Goal: Task Accomplishment & Management: Use online tool/utility

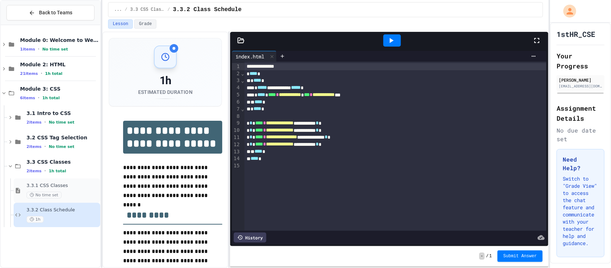
click at [72, 196] on div "No time set" at bounding box center [62, 195] width 72 height 7
click at [279, 56] on div at bounding box center [282, 56] width 11 height 11
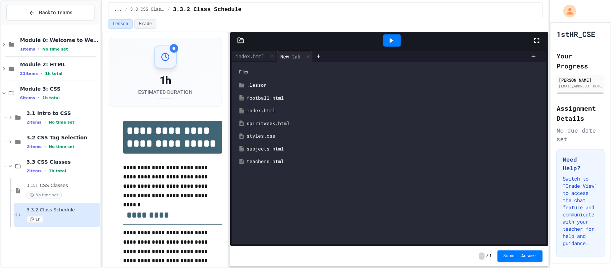
click at [268, 97] on div "football.html" at bounding box center [395, 98] width 296 height 7
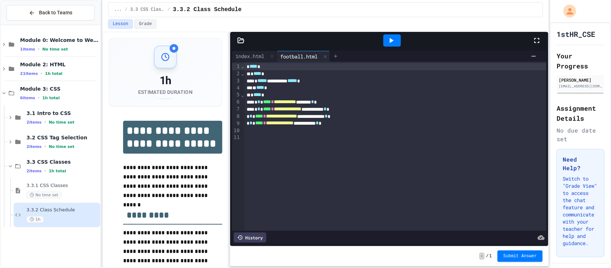
click at [335, 58] on div at bounding box center [335, 56] width 11 height 11
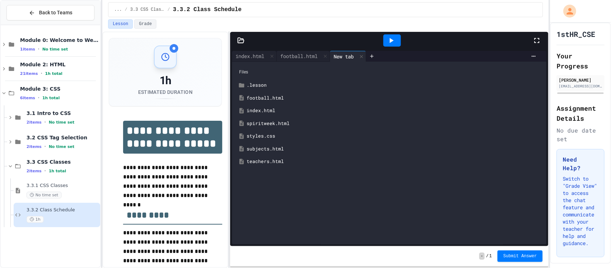
click at [270, 165] on div "teachers.html" at bounding box center [395, 161] width 296 height 7
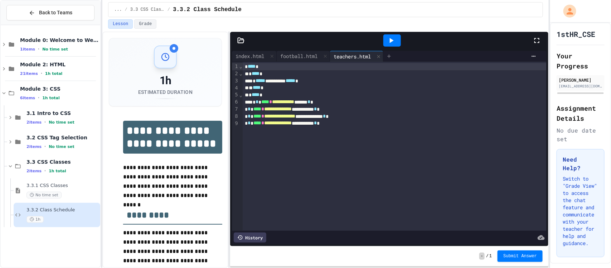
click at [392, 57] on icon at bounding box center [389, 56] width 6 height 6
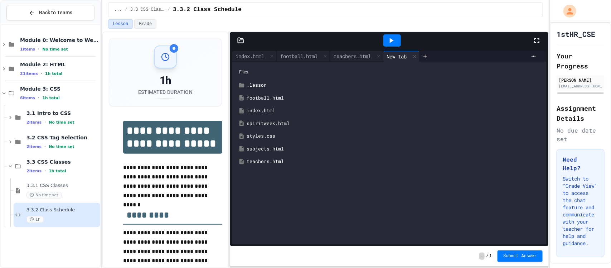
click at [257, 124] on div "spiritweek.html" at bounding box center [395, 123] width 296 height 7
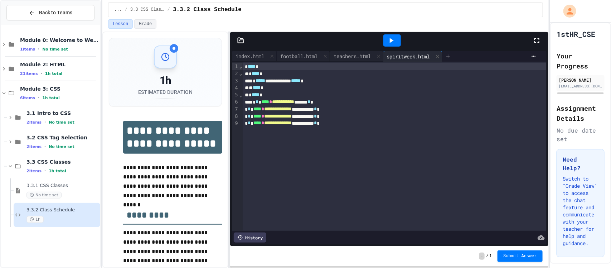
click at [451, 57] on icon at bounding box center [448, 56] width 6 height 6
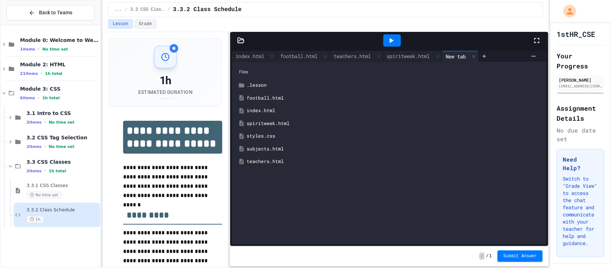
click at [259, 148] on div "subjects.html" at bounding box center [395, 148] width 296 height 7
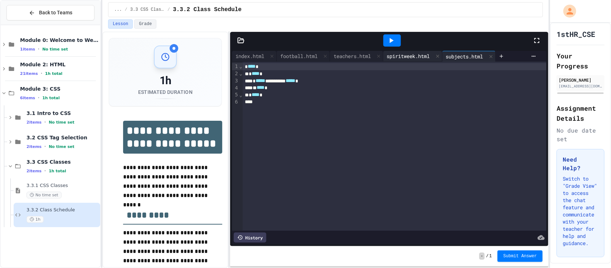
click at [416, 54] on div "spiritweek.html" at bounding box center [408, 56] width 50 height 8
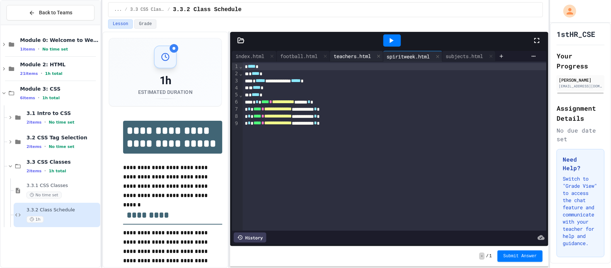
click at [355, 56] on div "teachers.html" at bounding box center [352, 56] width 44 height 8
click at [295, 54] on div "football.html" at bounding box center [299, 56] width 44 height 8
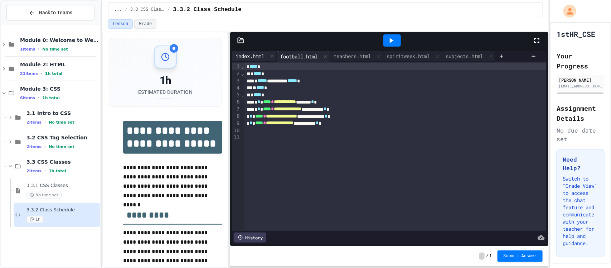
click at [256, 56] on div "index.html" at bounding box center [250, 56] width 36 height 8
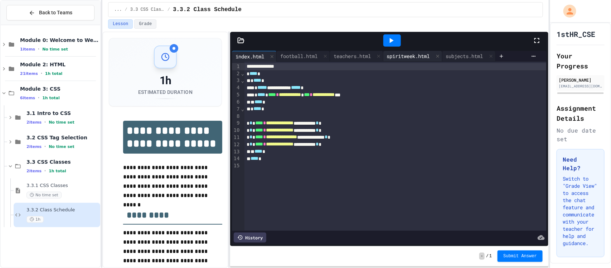
click at [421, 53] on div "spiritweek.html" at bounding box center [408, 56] width 50 height 8
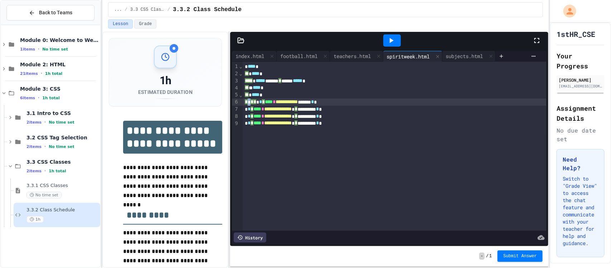
click at [250, 101] on div "**********" at bounding box center [395, 101] width 304 height 7
click at [356, 59] on div "teachers.html" at bounding box center [352, 56] width 44 height 8
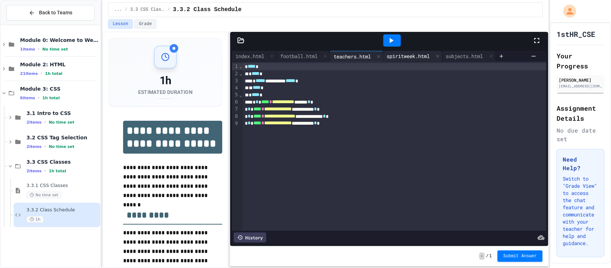
click at [412, 57] on div "spiritweek.html" at bounding box center [408, 56] width 50 height 8
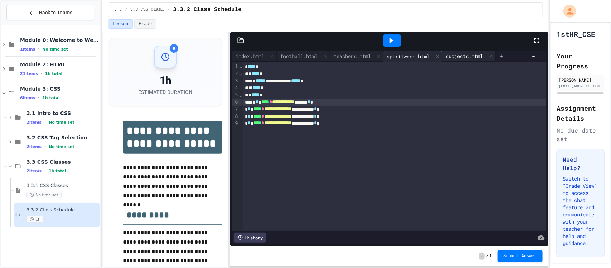
click at [487, 53] on div "subjects.html" at bounding box center [465, 56] width 44 height 8
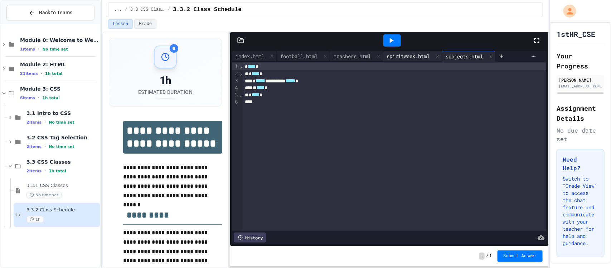
click at [434, 53] on div "spiritweek.html" at bounding box center [408, 56] width 50 height 8
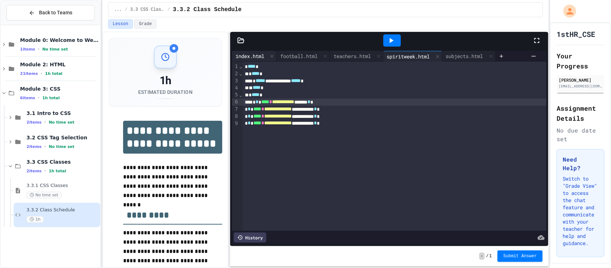
click at [249, 57] on div "index.html" at bounding box center [250, 56] width 36 height 8
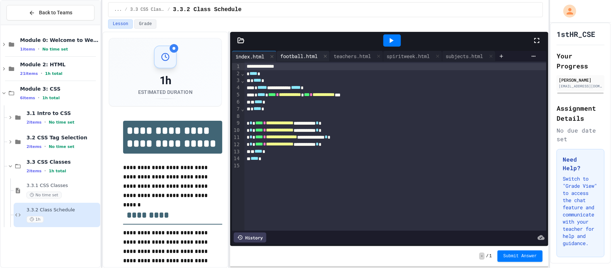
click at [291, 58] on div "football.html" at bounding box center [299, 56] width 44 height 8
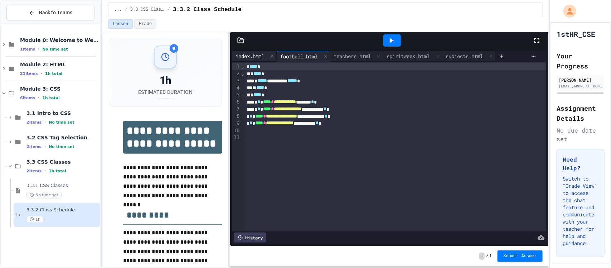
click at [254, 60] on div "index.html" at bounding box center [250, 56] width 36 height 8
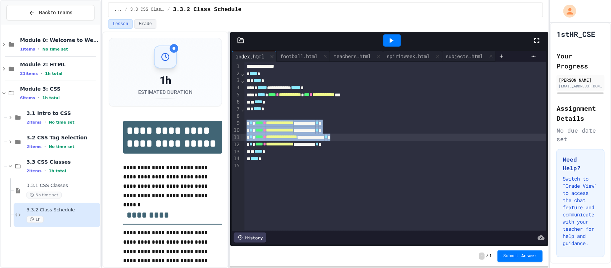
drag, startPoint x: 246, startPoint y: 123, endPoint x: 384, endPoint y: 137, distance: 138.9
click at [384, 137] on div "**********" at bounding box center [396, 146] width 302 height 169
copy div "**********"
click at [477, 55] on div "subjects.html" at bounding box center [465, 56] width 44 height 8
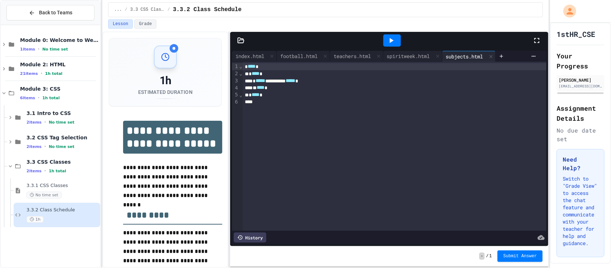
click at [298, 99] on div at bounding box center [395, 101] width 304 height 7
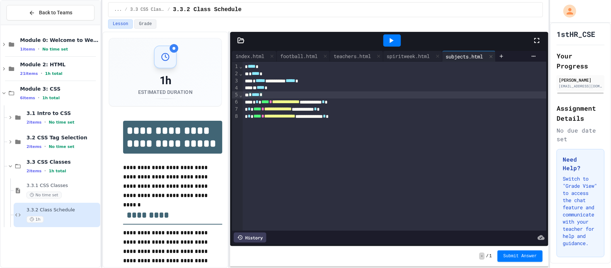
click at [273, 95] on div "* **** *" at bounding box center [395, 94] width 304 height 7
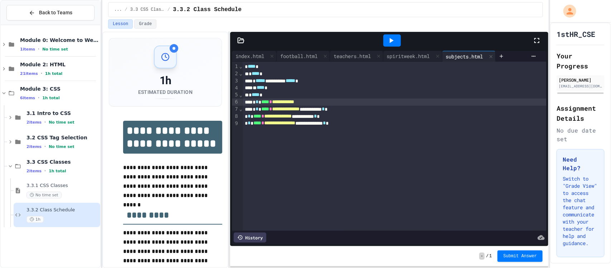
click at [322, 105] on div "**********" at bounding box center [395, 101] width 304 height 7
click at [443, 153] on div "**********" at bounding box center [395, 146] width 304 height 169
click at [242, 58] on div "index.html" at bounding box center [250, 56] width 36 height 8
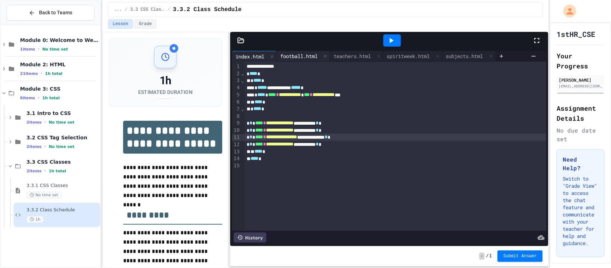
click at [302, 55] on div "football.html" at bounding box center [299, 56] width 44 height 8
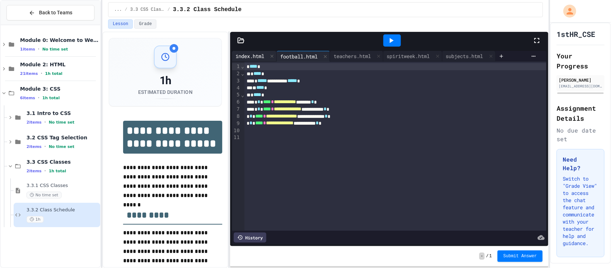
click at [247, 59] on div "index.html" at bounding box center [250, 56] width 36 height 8
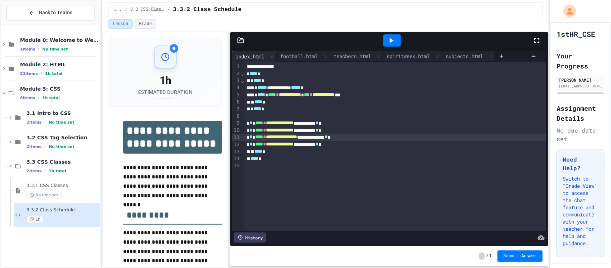
click at [390, 35] on div at bounding box center [392, 40] width 18 height 12
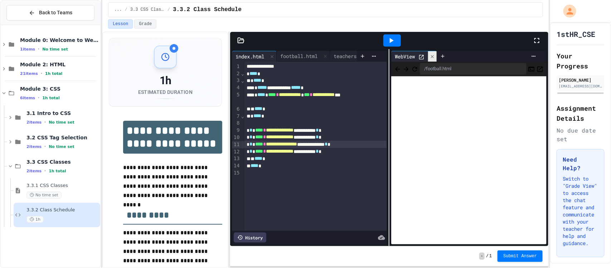
click at [434, 56] on icon at bounding box center [432, 56] width 5 height 5
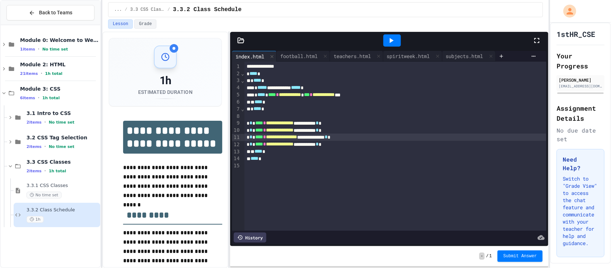
click at [301, 49] on div at bounding box center [392, 40] width 281 height 19
click at [305, 60] on div "football.html" at bounding box center [299, 56] width 44 height 8
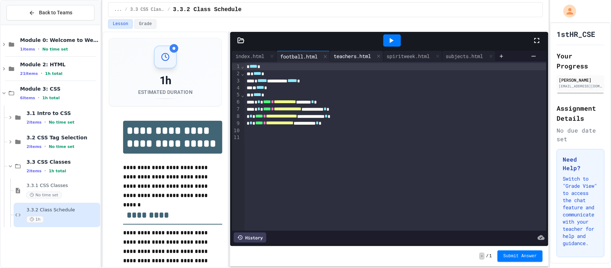
click at [353, 58] on div "teachers.html" at bounding box center [352, 56] width 44 height 8
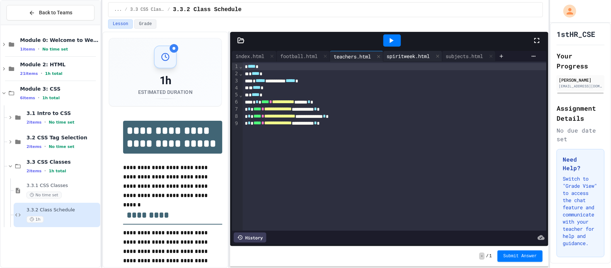
click at [427, 51] on div "spiritweek.html" at bounding box center [412, 56] width 59 height 11
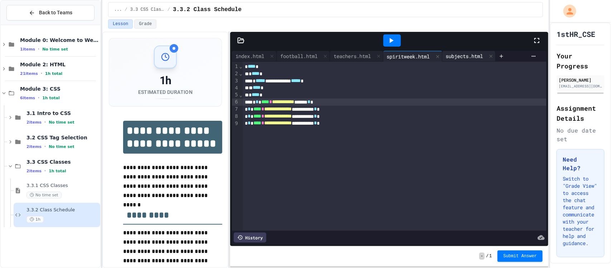
click at [481, 58] on div "subjects.html" at bounding box center [465, 56] width 44 height 8
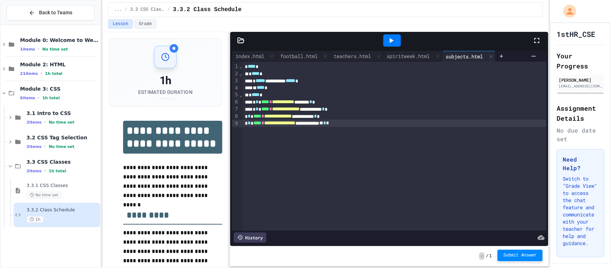
click at [522, 257] on span "Submit Answer" at bounding box center [520, 255] width 34 height 6
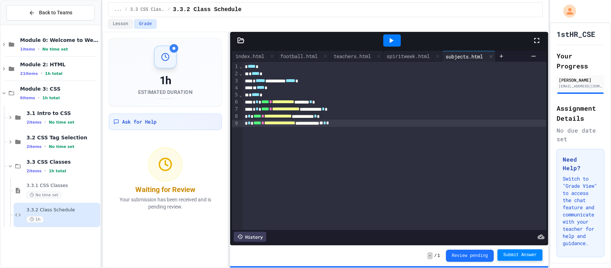
click at [85, 224] on div "3.3.2 Class Schedule 1h" at bounding box center [57, 215] width 87 height 24
